Goal: Find specific page/section: Find specific page/section

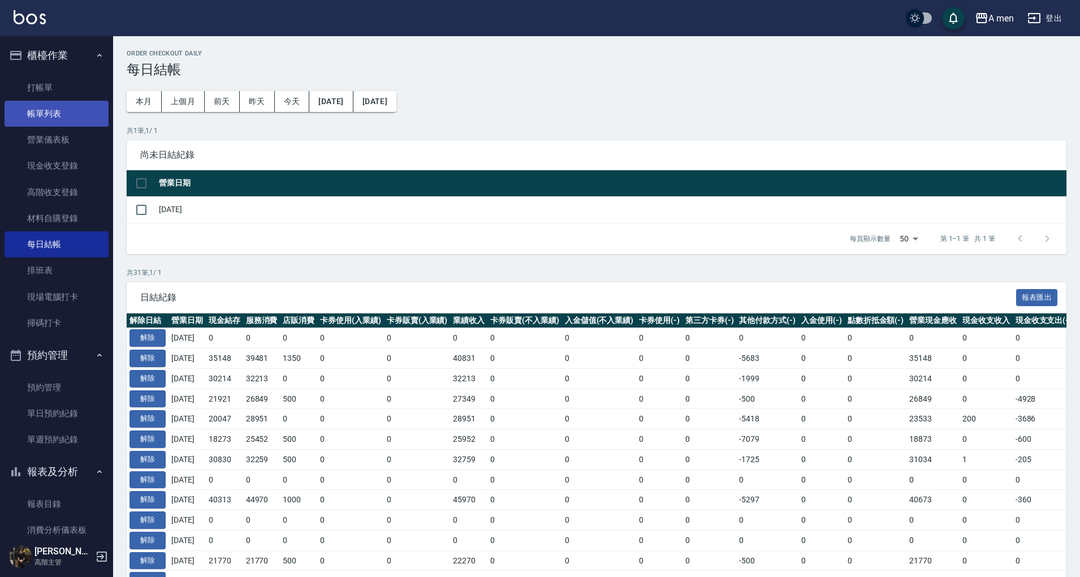
click at [60, 114] on link "帳單列表" at bounding box center [57, 114] width 104 height 26
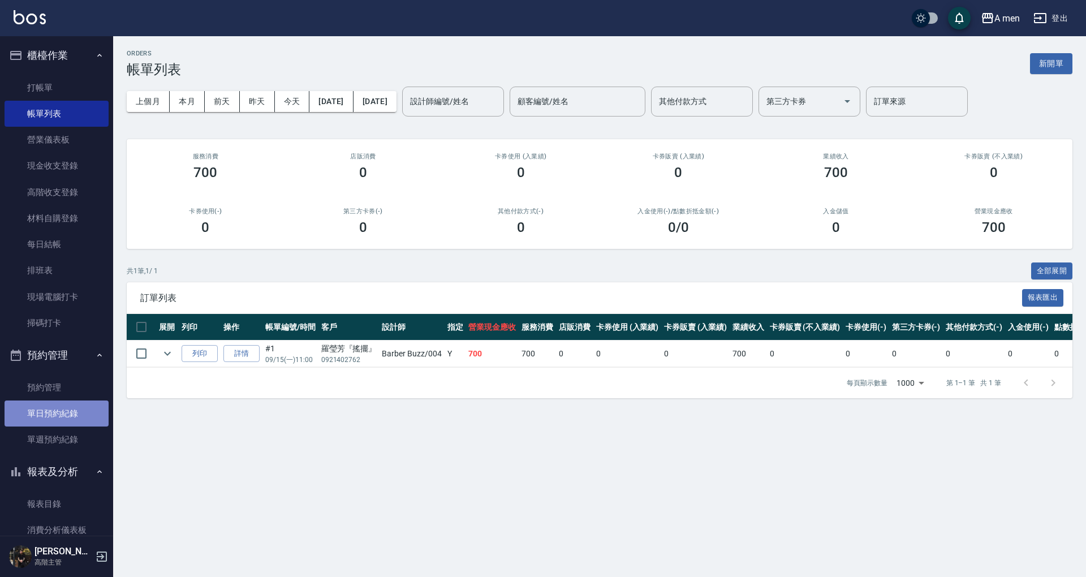
click at [81, 413] on link "單日預約紀錄" at bounding box center [57, 413] width 104 height 26
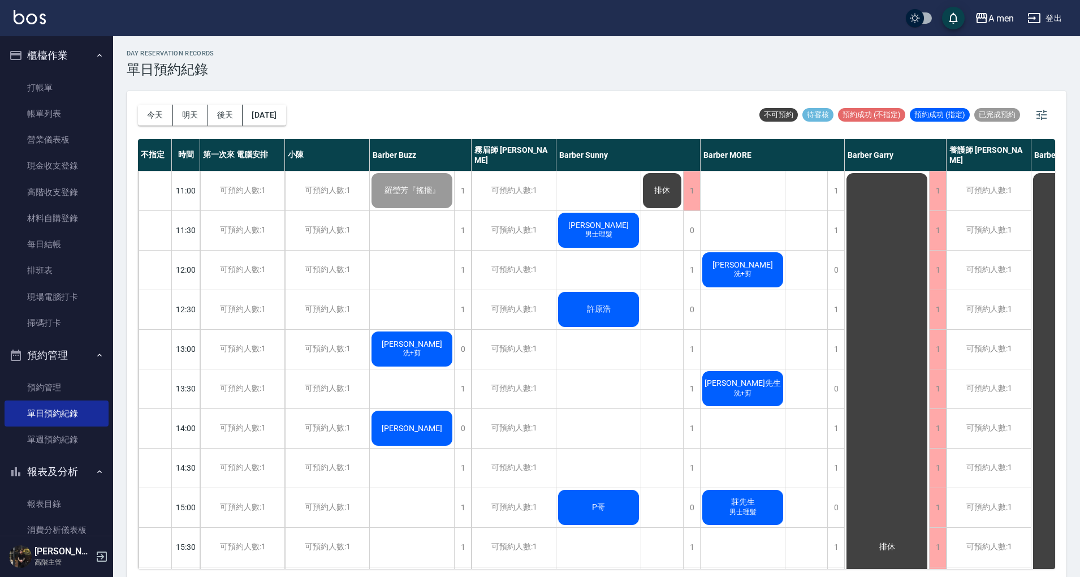
click at [367, 28] on div "A men 登出" at bounding box center [540, 18] width 1080 height 36
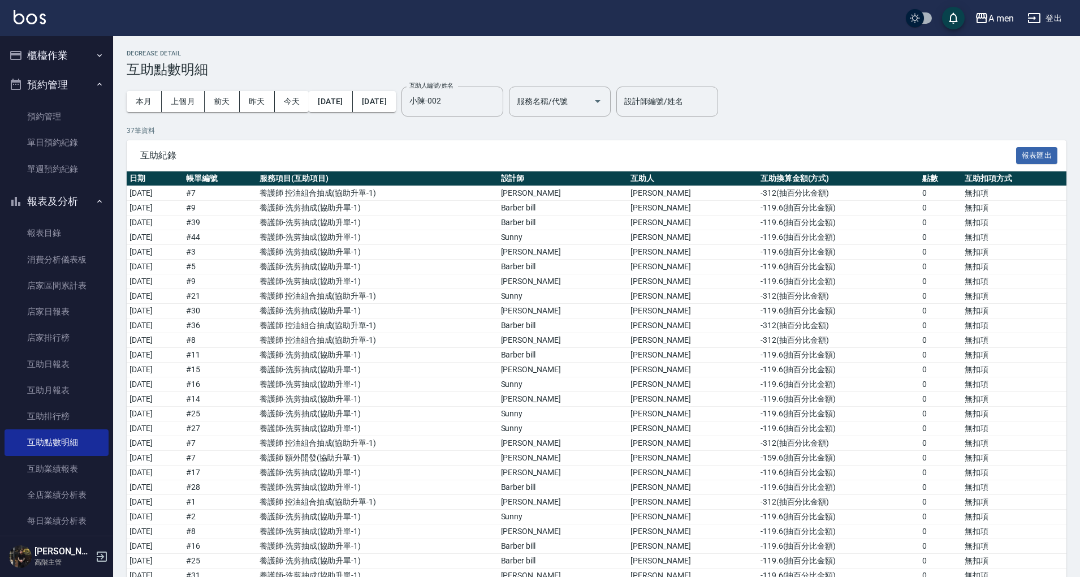
click at [718, 69] on h3 "互助點數明細" at bounding box center [597, 70] width 940 height 16
